Goal: Information Seeking & Learning: Check status

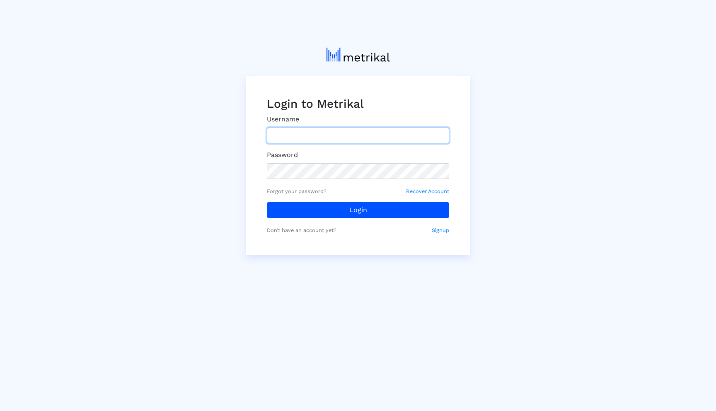
click at [393, 143] on input "text" at bounding box center [358, 136] width 182 height 16
type input "[EMAIL_ADDRESS][DOMAIN_NAME]"
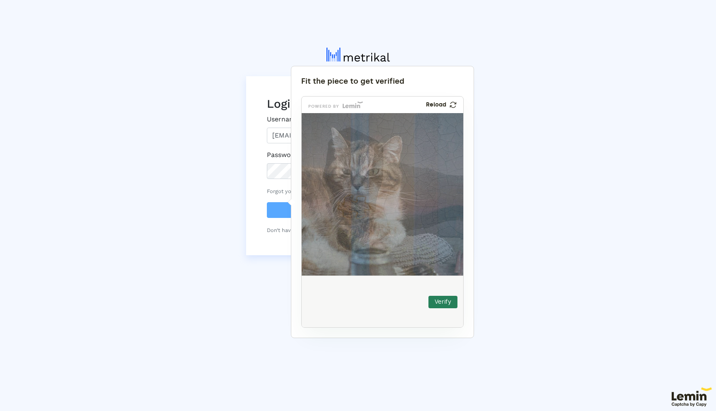
drag, startPoint x: 321, startPoint y: 306, endPoint x: 349, endPoint y: 214, distance: 96.1
click at [349, 214] on img at bounding box center [300, 261] width 268 height 162
click at [435, 299] on button "Verify" at bounding box center [443, 302] width 29 height 12
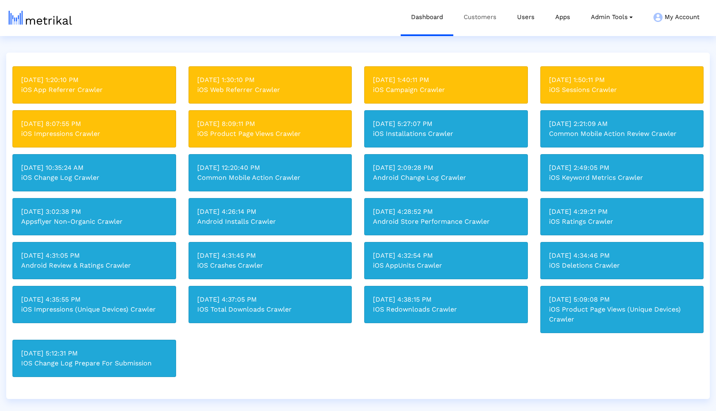
click at [484, 20] on link "Customers" at bounding box center [479, 17] width 53 height 34
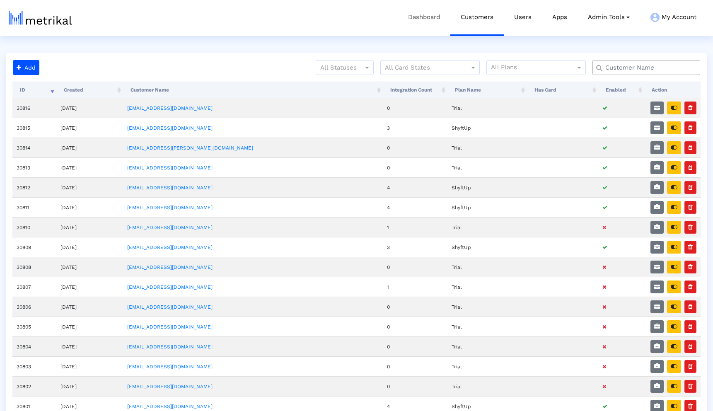
click at [433, 17] on link "Dashboard" at bounding box center [424, 17] width 53 height 34
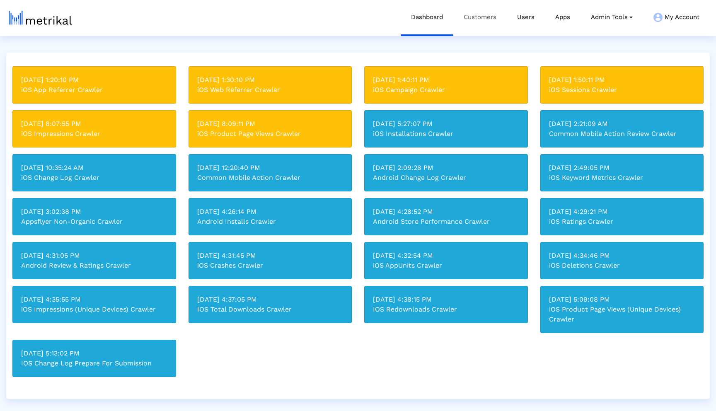
click at [484, 21] on link "Customers" at bounding box center [479, 17] width 53 height 34
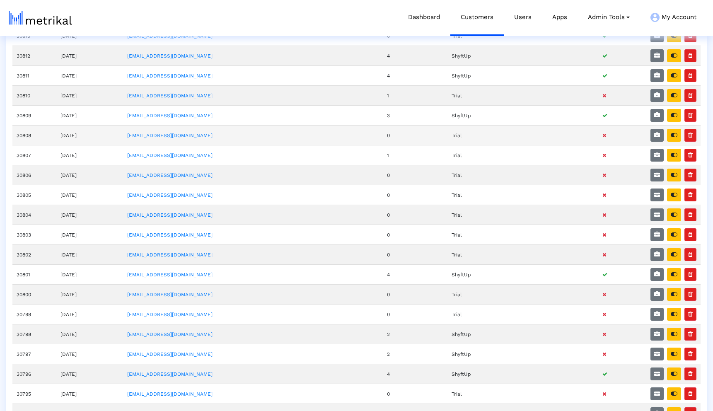
scroll to position [132, 0]
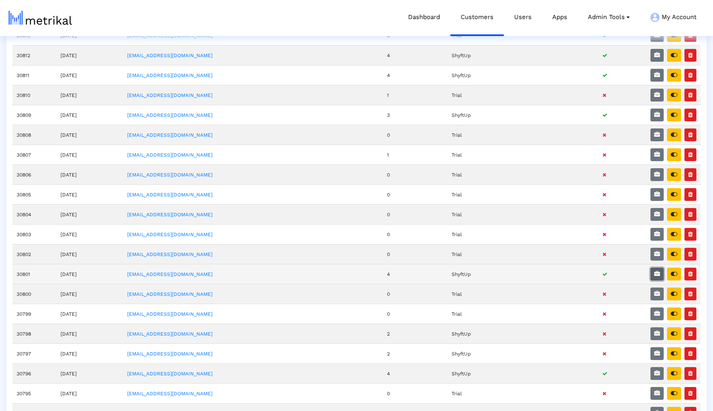
click at [655, 274] on icon "button" at bounding box center [657, 274] width 6 height 6
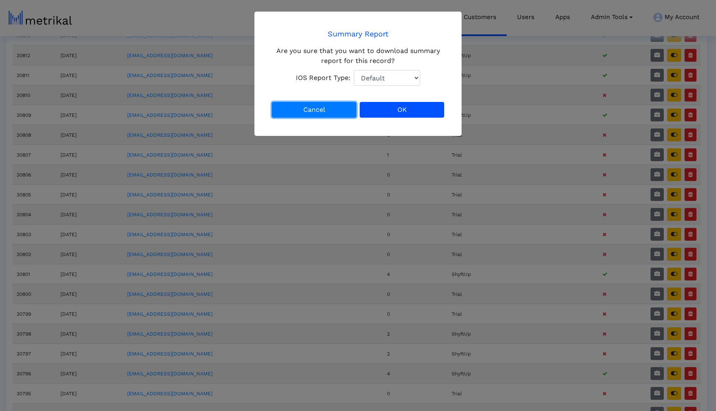
click at [332, 105] on button "Cancel" at bounding box center [314, 110] width 85 height 16
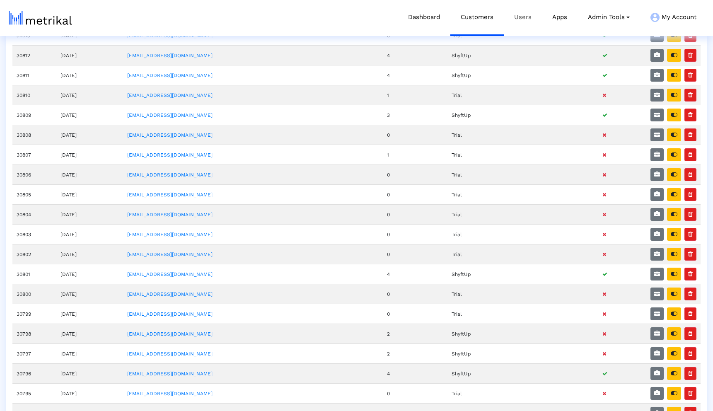
click at [526, 20] on link "Users" at bounding box center [523, 17] width 38 height 34
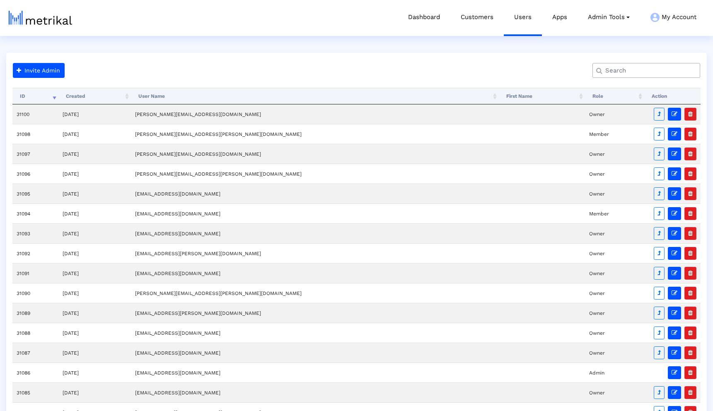
click at [637, 73] on input "text" at bounding box center [648, 70] width 97 height 9
type input "diet"
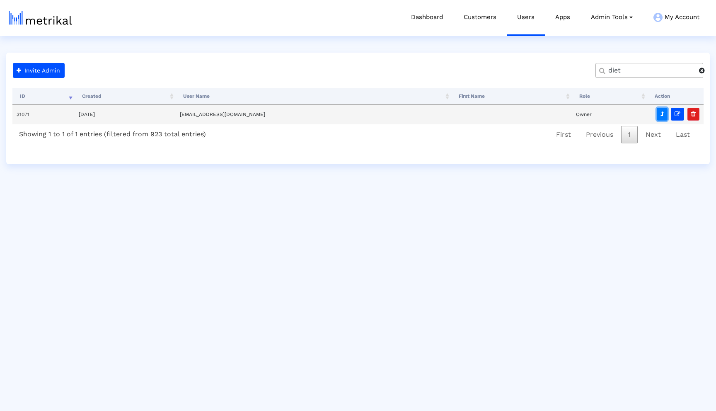
click at [661, 114] on icon "button" at bounding box center [662, 114] width 3 height 6
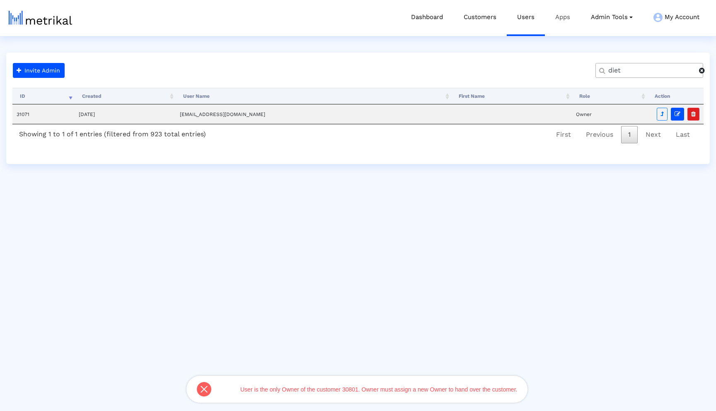
click at [563, 19] on link "Apps" at bounding box center [563, 17] width 36 height 34
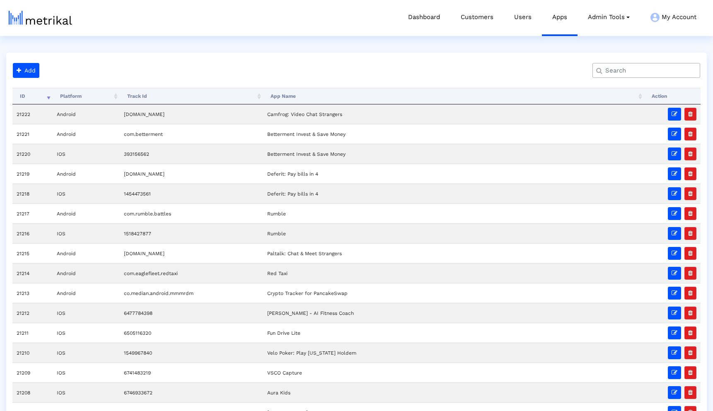
click at [630, 66] on input "text" at bounding box center [648, 70] width 97 height 9
type input "diet"
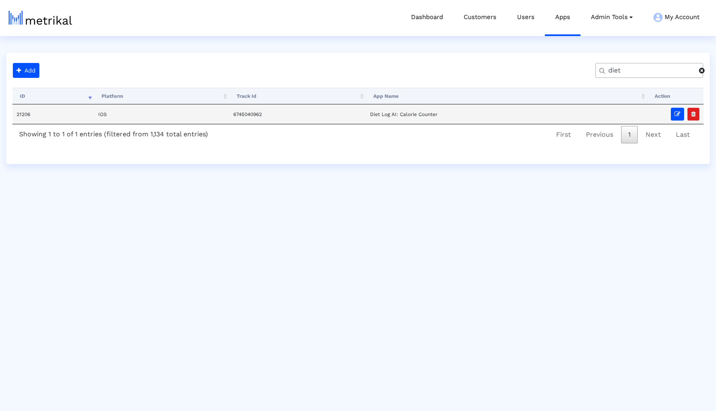
click at [464, 121] on td "Diet Log AI: Calorie Counter" at bounding box center [506, 113] width 281 height 19
click at [444, 114] on td "Diet Log AI: Calorie Counter" at bounding box center [506, 113] width 281 height 19
click at [35, 111] on td "21206" at bounding box center [53, 113] width 82 height 19
click at [605, 21] on link "Admin Tools Task Manager Subscription Manager Plan Manager Integration Manager …" at bounding box center [612, 17] width 63 height 34
click at [477, 22] on link "Customers" at bounding box center [479, 17] width 53 height 34
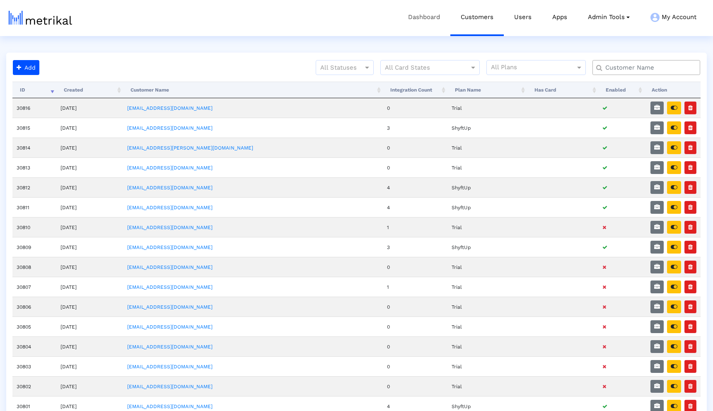
click at [421, 17] on link "Dashboard" at bounding box center [424, 17] width 53 height 34
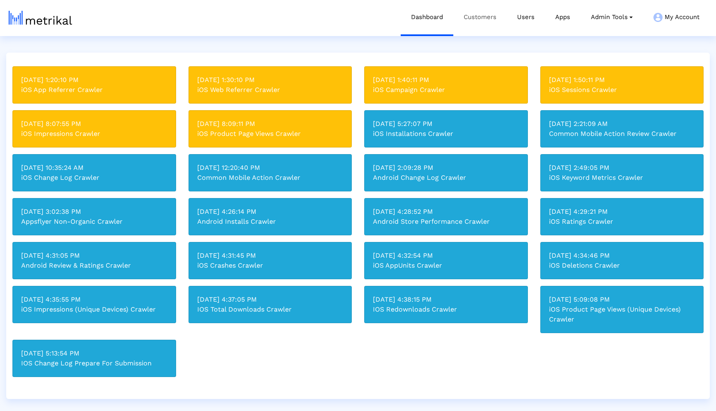
click at [483, 16] on link "Customers" at bounding box center [479, 17] width 53 height 34
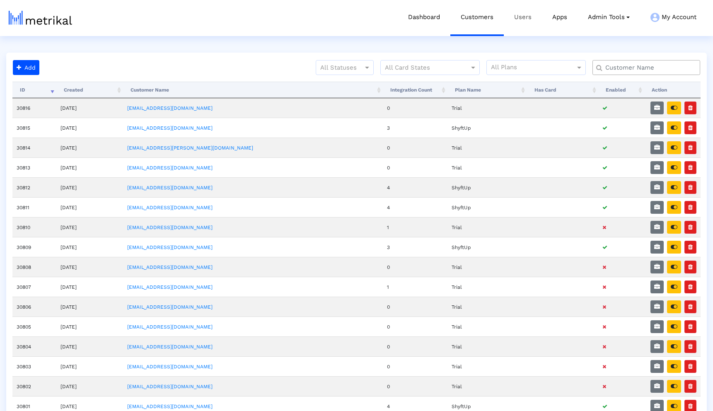
click at [512, 17] on link "Users" at bounding box center [523, 17] width 38 height 34
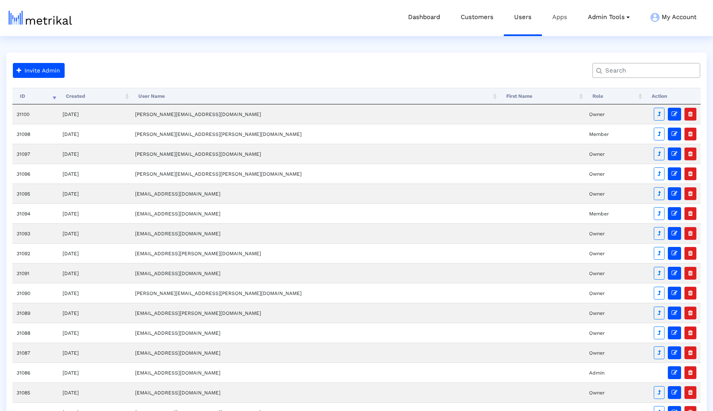
click at [562, 21] on link "Apps" at bounding box center [560, 17] width 36 height 34
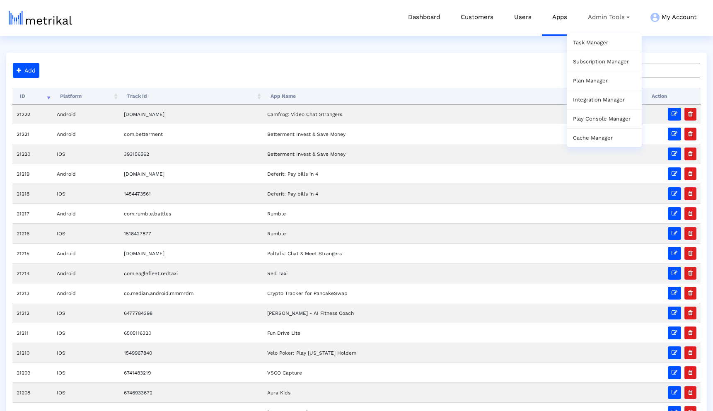
click at [598, 42] on link "Task Manager" at bounding box center [590, 42] width 35 height 6
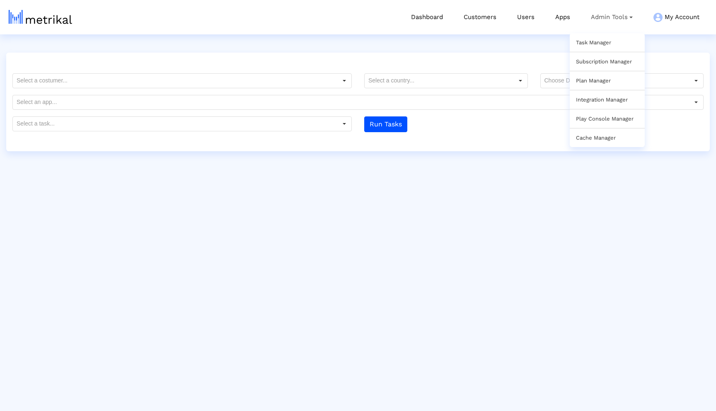
click at [600, 56] on div "Subscription Manager" at bounding box center [607, 61] width 75 height 19
click at [601, 60] on link "Subscription Manager" at bounding box center [604, 61] width 56 height 6
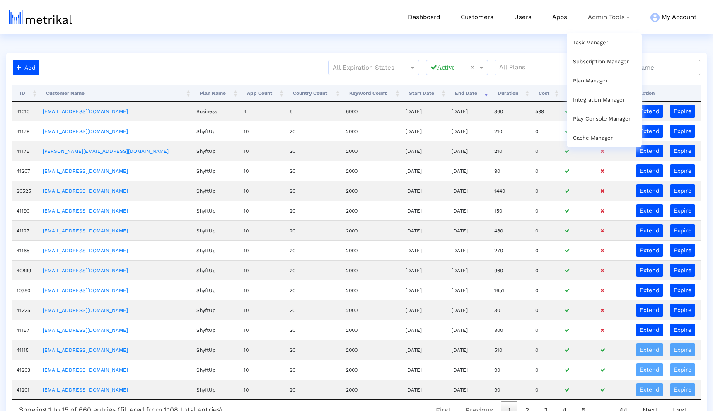
click at [588, 80] on link "Plan Manager" at bounding box center [590, 80] width 35 height 6
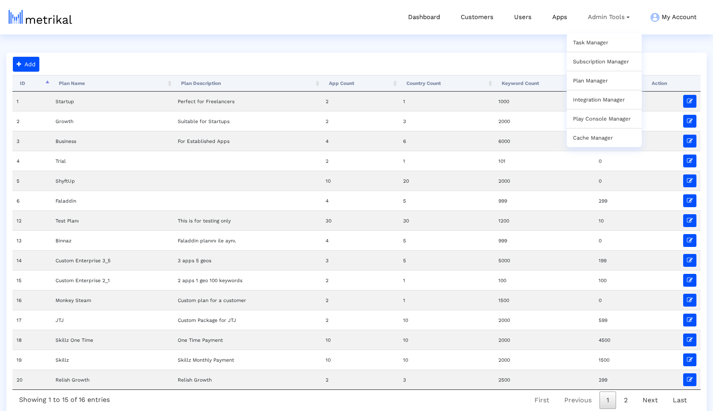
click at [591, 100] on link "Integration Manager" at bounding box center [599, 100] width 52 height 6
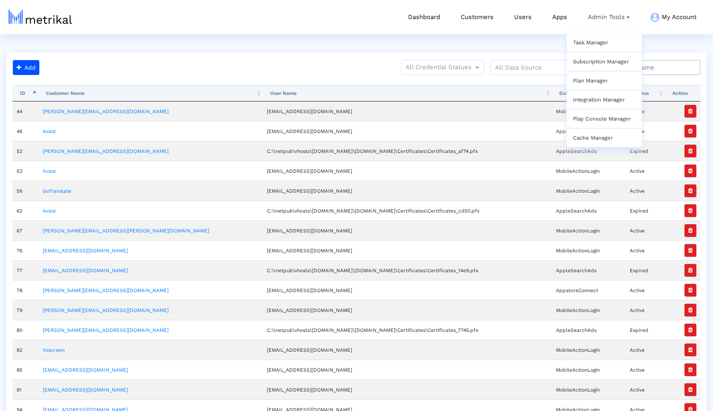
click at [592, 119] on link "Play Console Manager" at bounding box center [602, 119] width 58 height 6
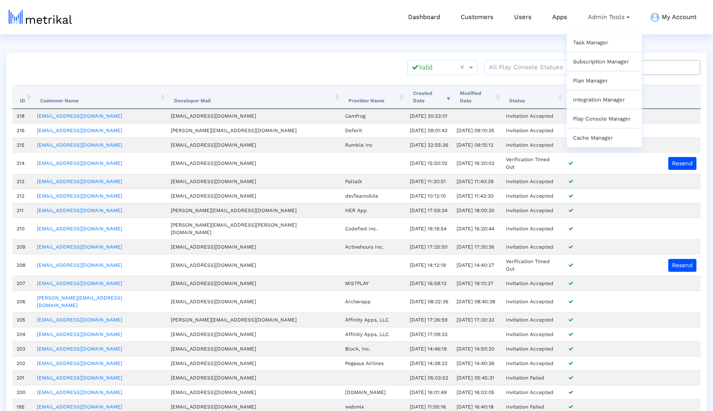
click at [596, 139] on link "Cache Manager" at bounding box center [593, 138] width 40 height 6
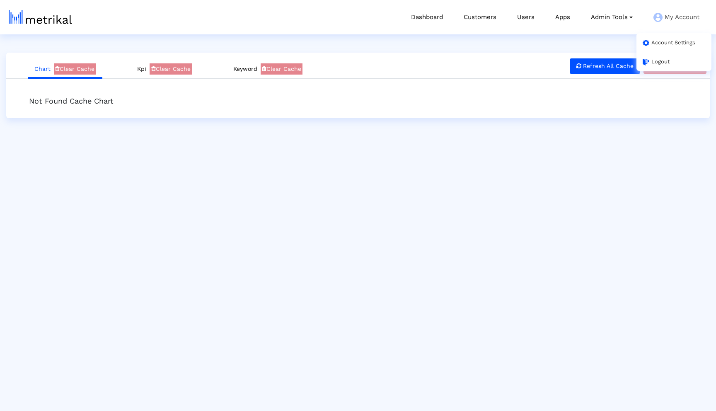
click at [654, 39] on div "Account Settings" at bounding box center [674, 42] width 75 height 19
click at [654, 43] on link "Account Settings" at bounding box center [669, 42] width 53 height 6
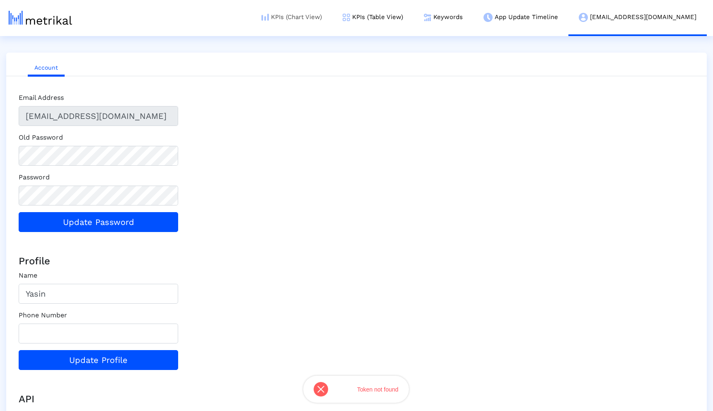
click at [310, 12] on link "KPIs (Chart View)" at bounding box center [291, 17] width 81 height 34
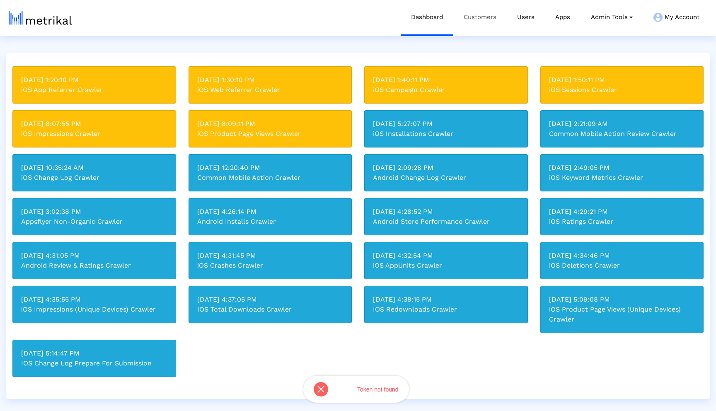
click at [468, 19] on link "Customers" at bounding box center [479, 17] width 53 height 34
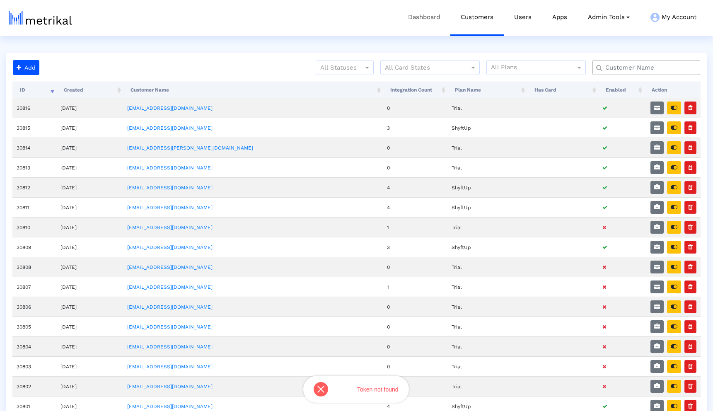
click at [421, 21] on link "Dashboard" at bounding box center [424, 17] width 53 height 34
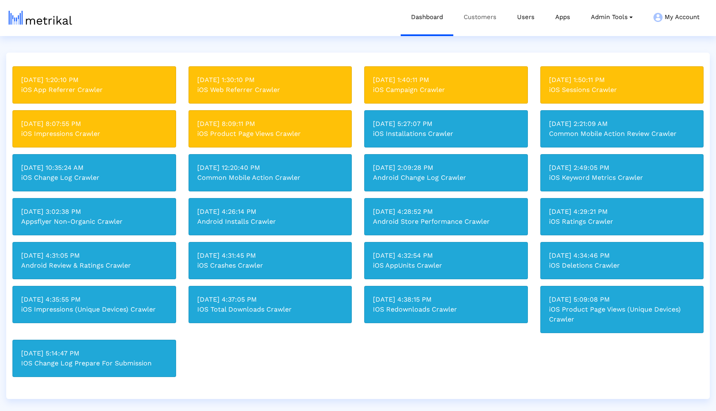
click at [460, 23] on link "Customers" at bounding box center [479, 17] width 53 height 34
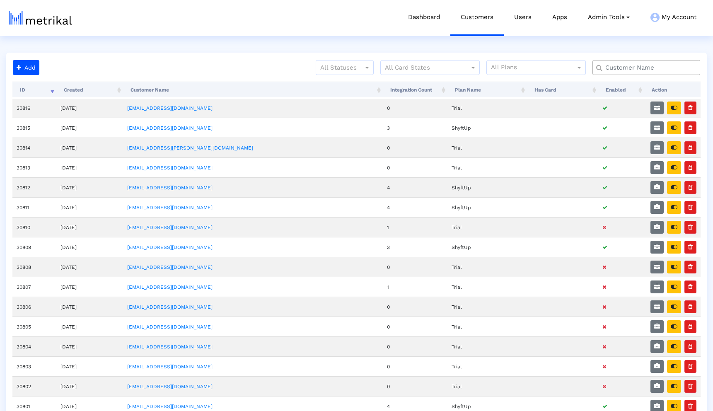
click at [617, 66] on input "text" at bounding box center [648, 67] width 97 height 9
type input "diet"
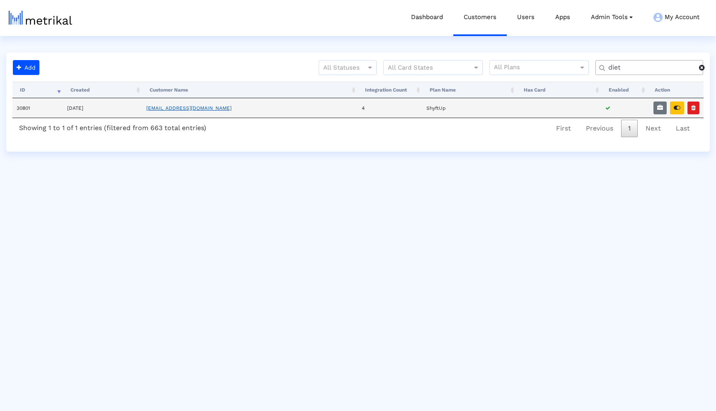
click at [201, 109] on link "[EMAIL_ADDRESS][DOMAIN_NAME]" at bounding box center [188, 108] width 85 height 6
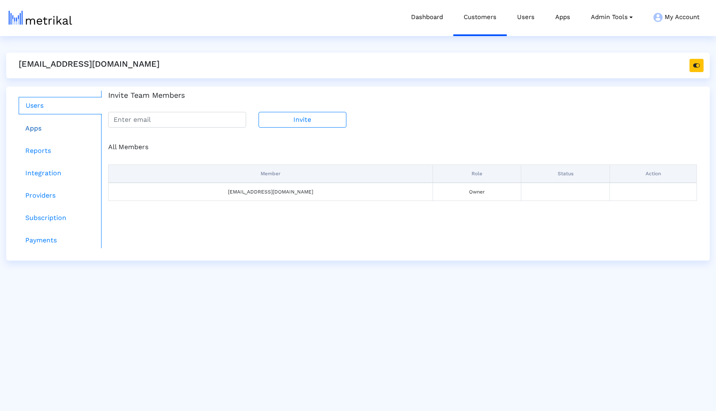
click at [56, 125] on link "Apps" at bounding box center [60, 128] width 83 height 17
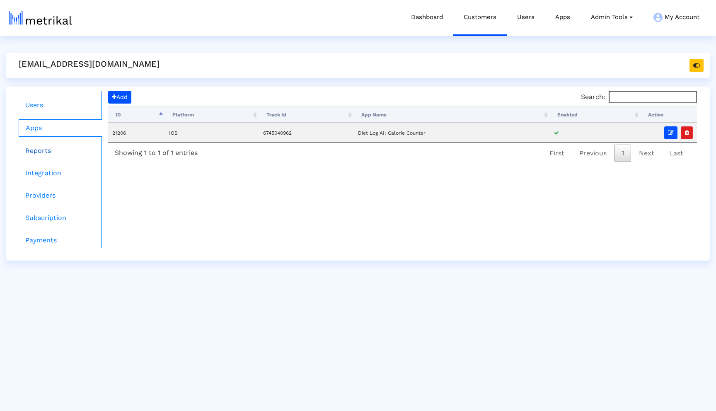
click at [53, 148] on link "Reports" at bounding box center [60, 151] width 83 height 17
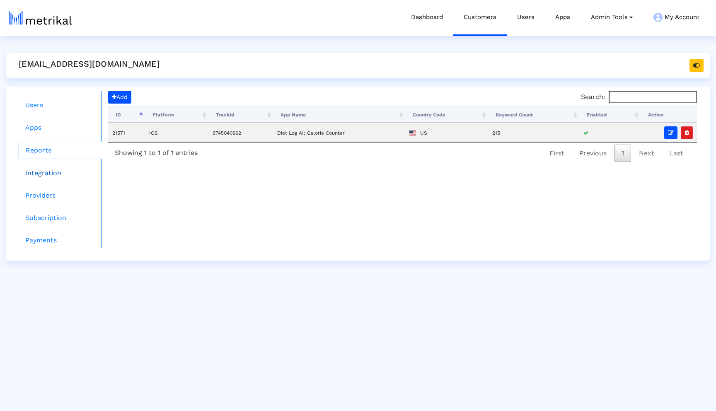
click at [56, 175] on link "Integration" at bounding box center [60, 173] width 83 height 17
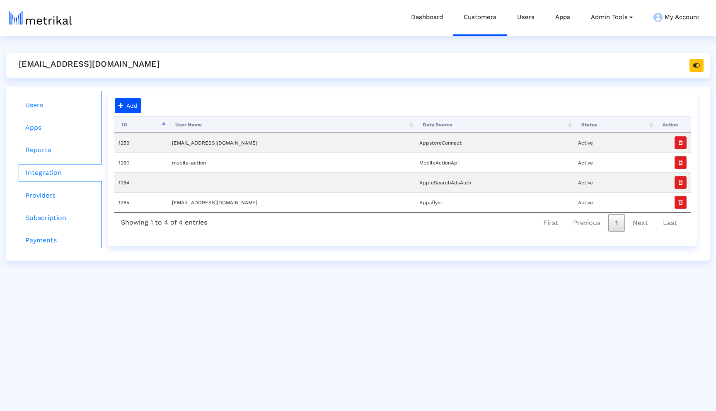
click at [56, 186] on ul "Users Apps Reports Integration Providers Subscription Payments" at bounding box center [56, 169] width 89 height 157
click at [52, 191] on link "Providers" at bounding box center [60, 195] width 83 height 17
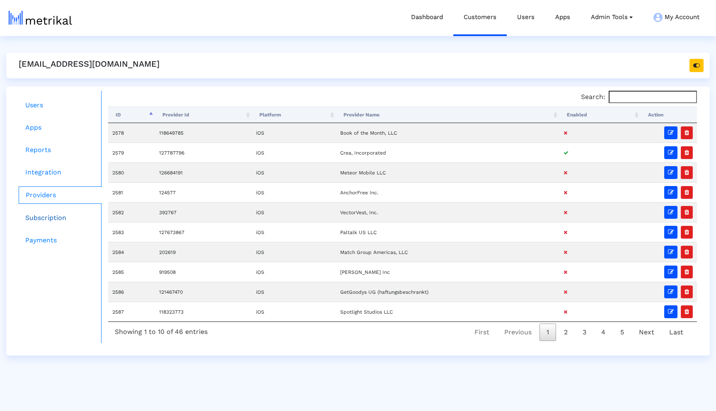
click at [46, 221] on link "Subscription" at bounding box center [60, 218] width 83 height 17
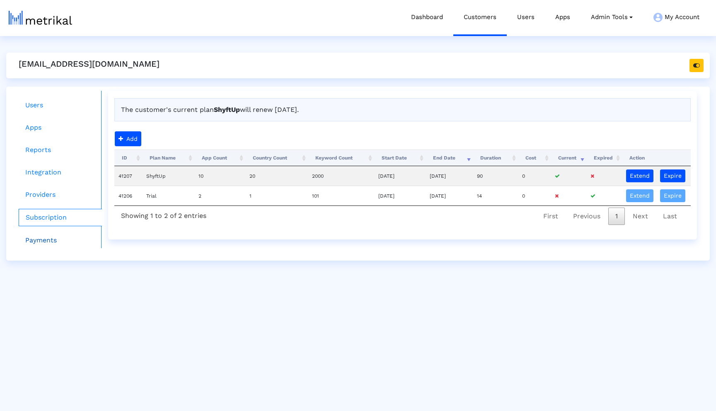
click at [46, 236] on link "Payments" at bounding box center [60, 240] width 83 height 17
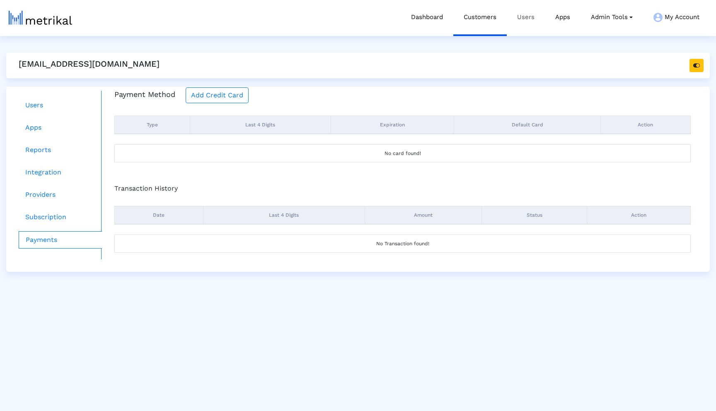
click at [518, 20] on link "Users" at bounding box center [526, 17] width 38 height 34
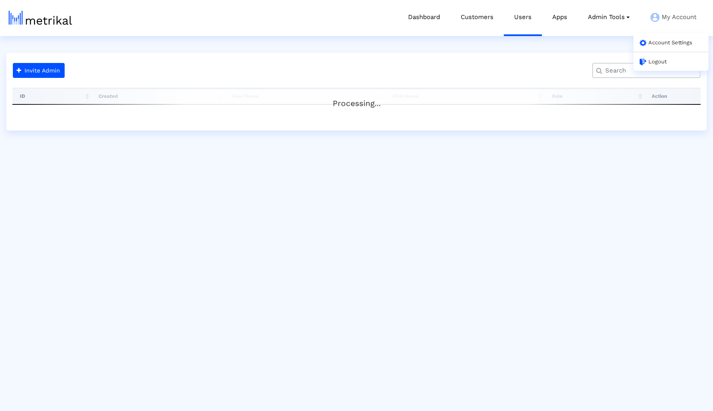
click at [658, 15] on img at bounding box center [655, 17] width 9 height 9
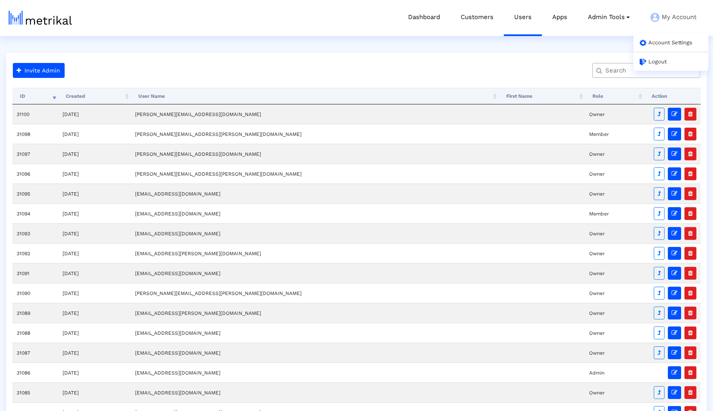
click at [652, 44] on link "Account Settings" at bounding box center [666, 42] width 53 height 6
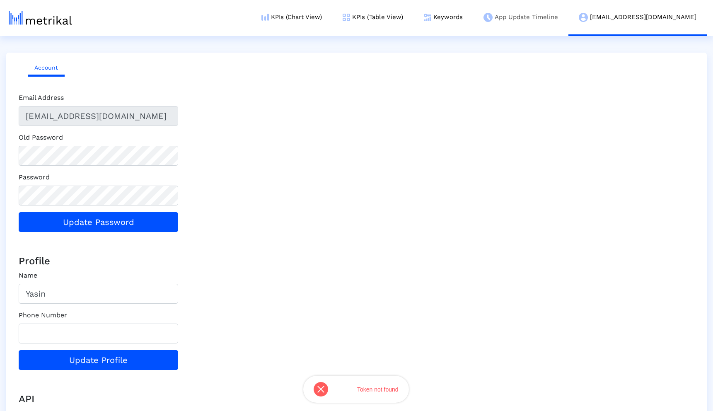
click at [545, 17] on link "App Update Timeline" at bounding box center [520, 17] width 95 height 34
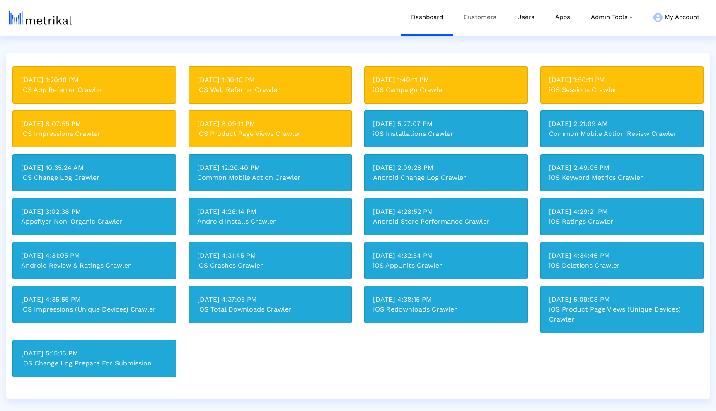
click at [476, 17] on link "Customers" at bounding box center [479, 17] width 53 height 34
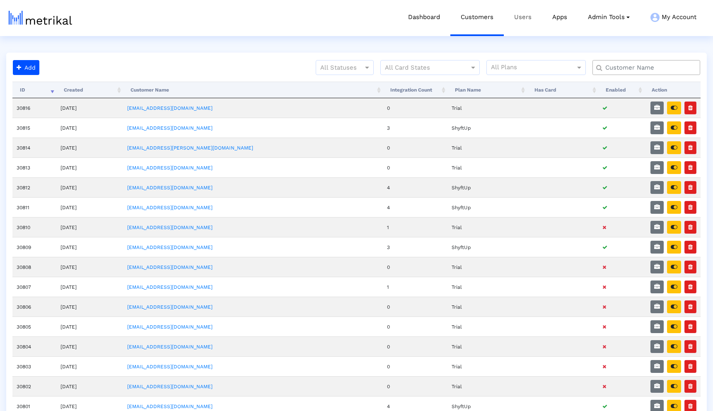
click at [526, 19] on link "Users" at bounding box center [523, 17] width 38 height 34
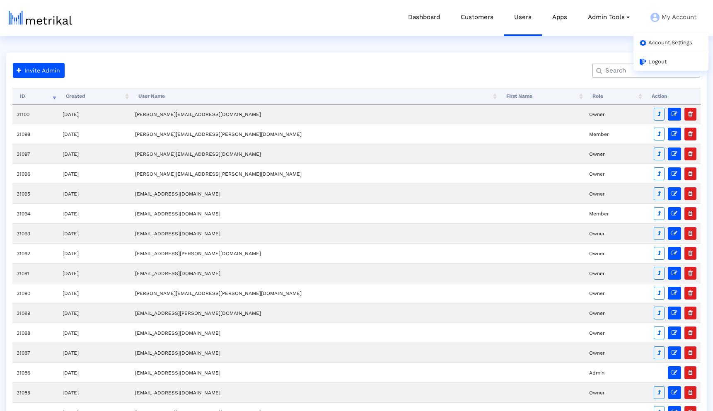
click at [655, 42] on link "Account Settings" at bounding box center [666, 42] width 53 height 6
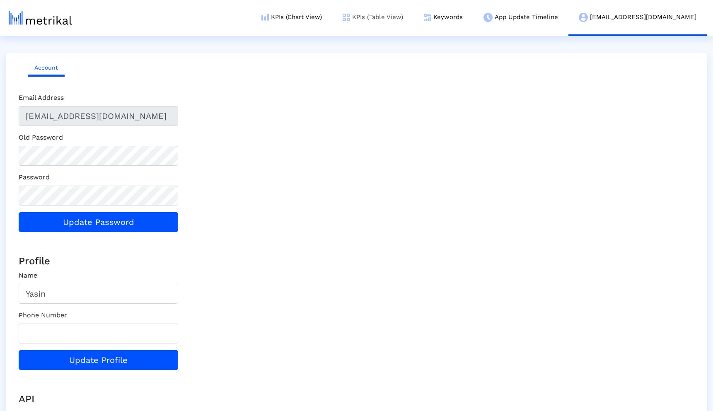
click at [407, 17] on link "KPIs (Table View)" at bounding box center [372, 17] width 81 height 34
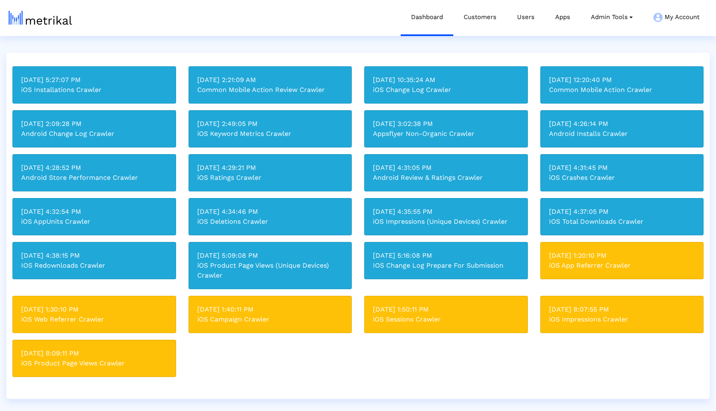
click at [311, 77] on div "[DATE] 2:21:09 AM" at bounding box center [270, 80] width 146 height 10
click at [267, 244] on div "[DATE] 5:09:08 PM iOS Product Page Views (Unique Devices) Crawler" at bounding box center [270, 265] width 163 height 46
click at [265, 278] on div "iOS Product Page Views (Unique Devices) Crawler" at bounding box center [270, 271] width 146 height 20
click at [482, 20] on link "Customers" at bounding box center [479, 17] width 53 height 34
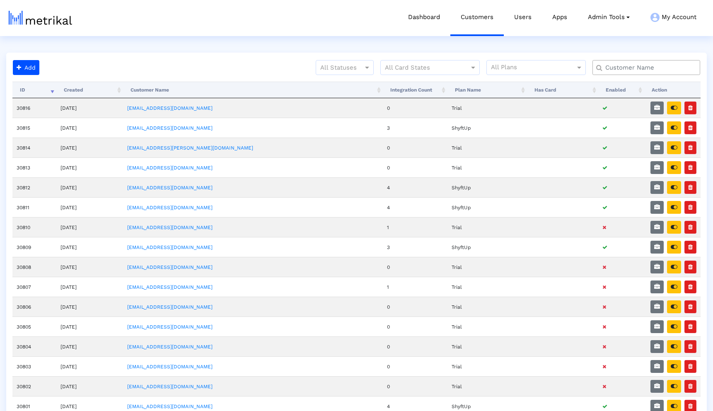
click at [609, 63] on div at bounding box center [647, 67] width 108 height 15
click at [617, 63] on div at bounding box center [647, 67] width 108 height 15
click at [617, 67] on input "text" at bounding box center [648, 67] width 97 height 9
type input "diet"
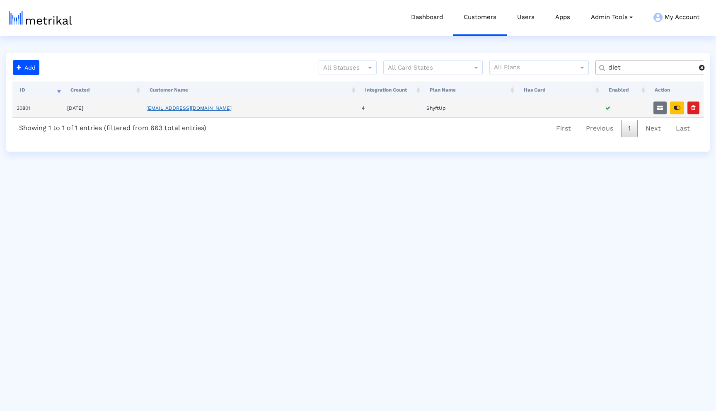
click at [206, 107] on link "[EMAIL_ADDRESS][DOMAIN_NAME]" at bounding box center [188, 108] width 85 height 6
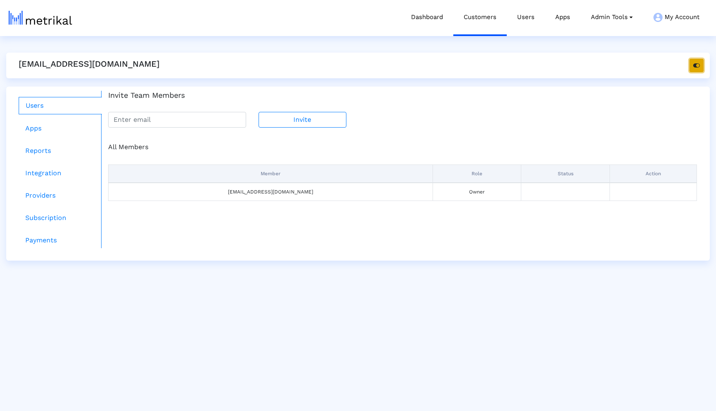
click at [694, 69] on button "button" at bounding box center [697, 65] width 14 height 13
click at [436, 23] on link "Dashboard" at bounding box center [427, 17] width 53 height 34
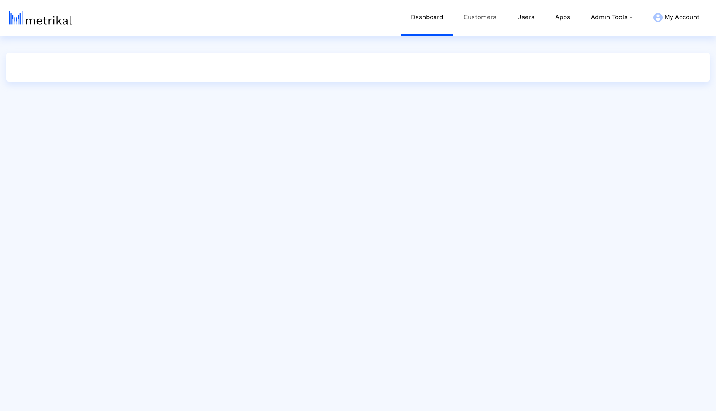
click at [477, 19] on link "Customers" at bounding box center [479, 17] width 53 height 34
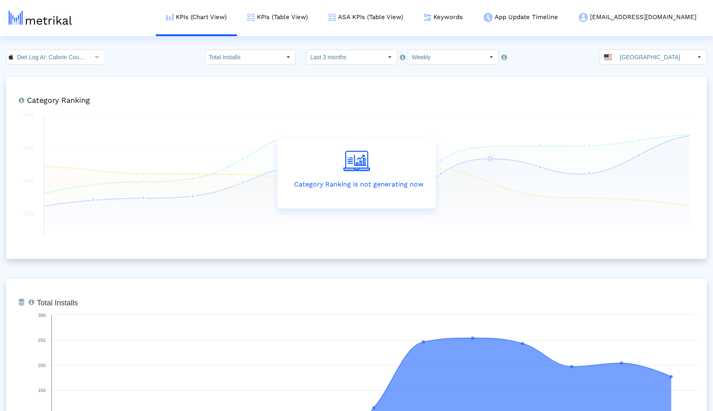
click at [95, 54] on icon "Select" at bounding box center [97, 57] width 4 height 6
click at [83, 68] on div "Diet Log AI: Calorie Counter <6745040962>" at bounding box center [51, 72] width 80 height 8
click at [127, 62] on div "21206 Total Installs Select how far back from today you would like to view the …" at bounding box center [356, 57] width 713 height 15
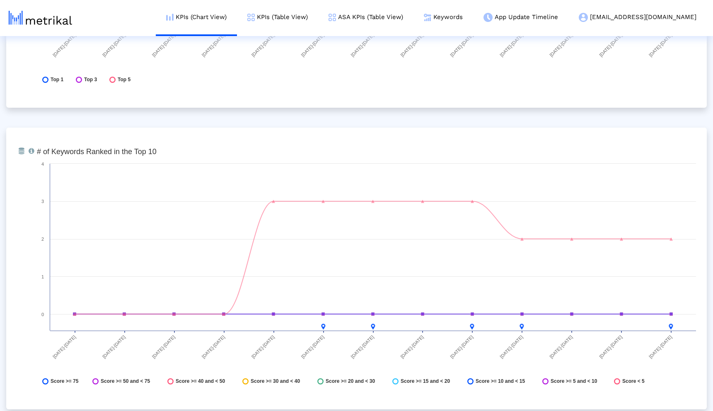
scroll to position [3186, 0]
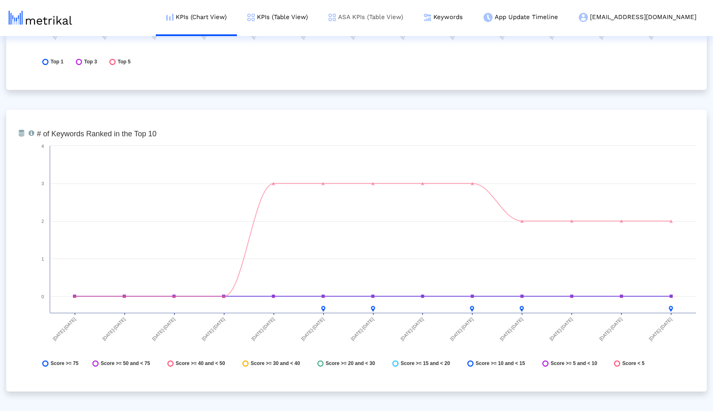
click at [396, 18] on link "ASA KPIs (Table View)" at bounding box center [365, 17] width 95 height 34
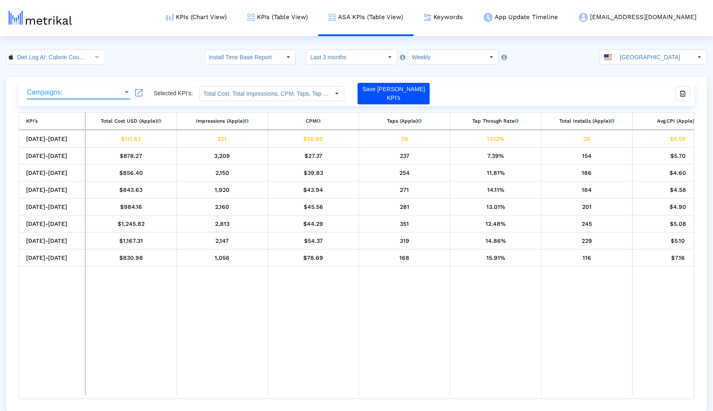
click at [112, 91] on span "Campaigns:" at bounding box center [75, 92] width 96 height 7
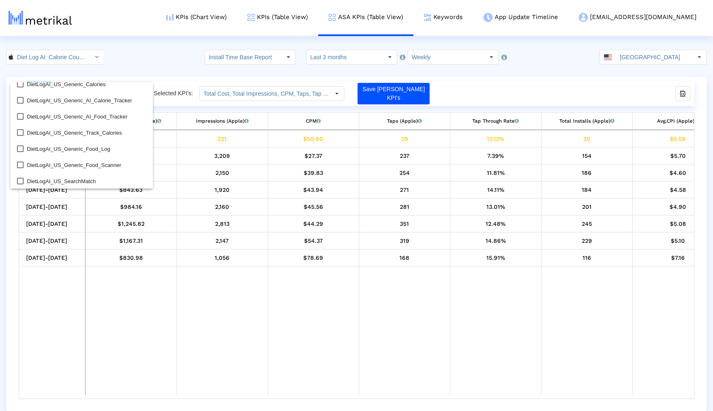
scroll to position [143, 0]
click at [148, 65] on div at bounding box center [356, 205] width 713 height 411
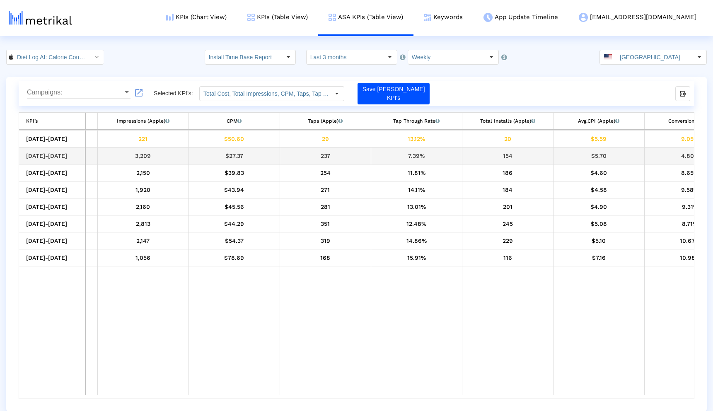
scroll to position [0, 0]
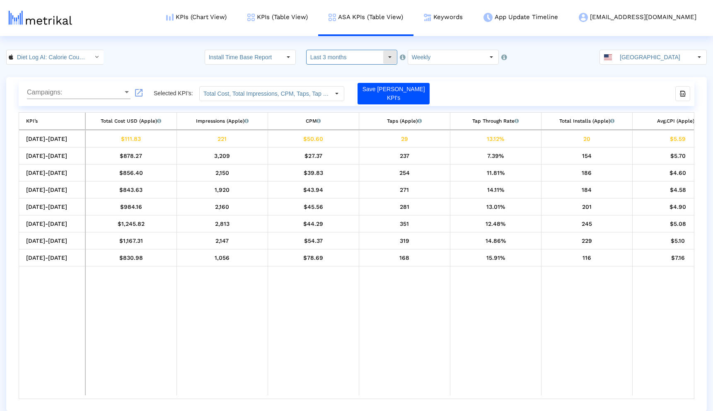
click at [375, 61] on input "Last 3 months" at bounding box center [345, 57] width 76 height 14
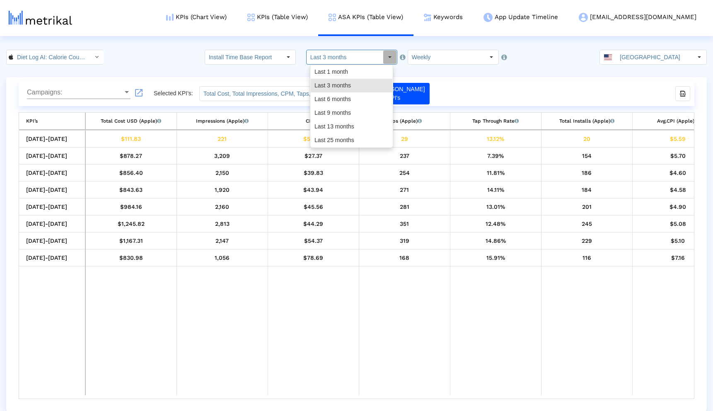
click at [459, 80] on div "Campaigns: Campaigns: launch Selected KPI’s: Total Cost, Total Impressions, CPM…" at bounding box center [356, 244] width 701 height 334
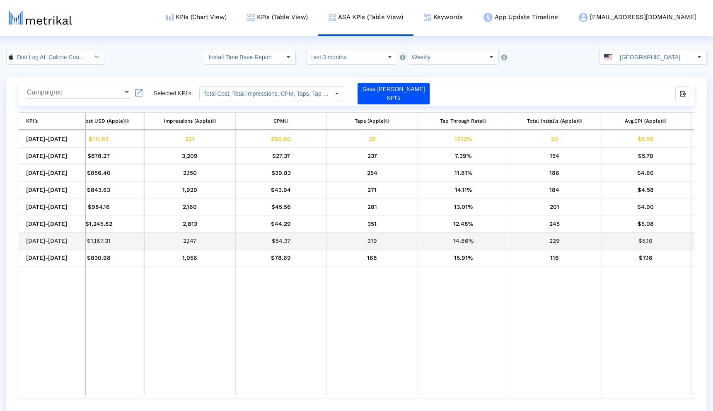
scroll to position [0, 48]
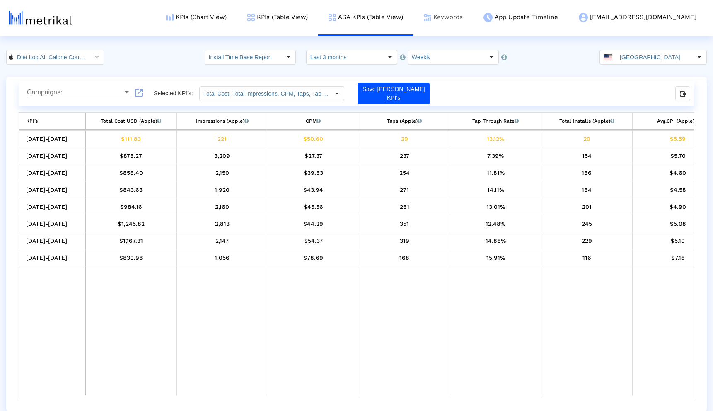
click at [473, 18] on link "Keywords" at bounding box center [444, 17] width 60 height 34
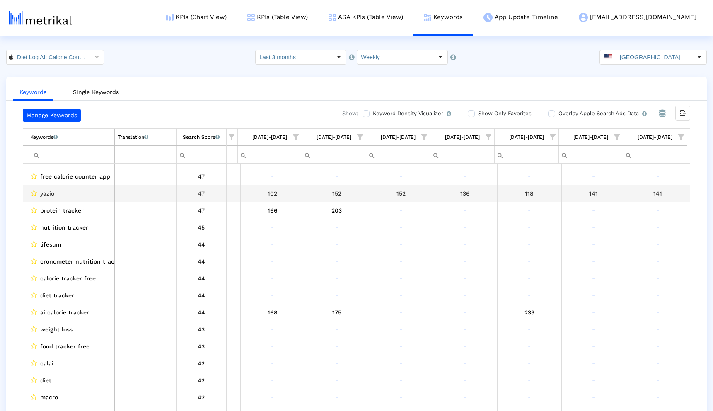
scroll to position [411, 0]
